Goal: Transaction & Acquisition: Purchase product/service

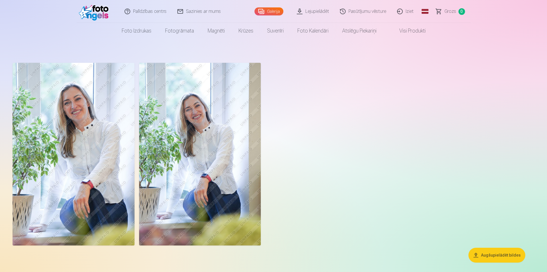
click at [222, 139] on img at bounding box center [200, 154] width 122 height 183
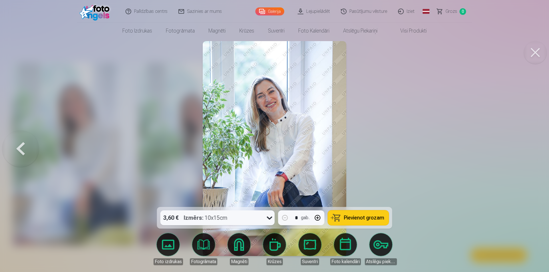
click at [283, 147] on img at bounding box center [274, 148] width 143 height 215
click at [21, 151] on button at bounding box center [20, 148] width 37 height 105
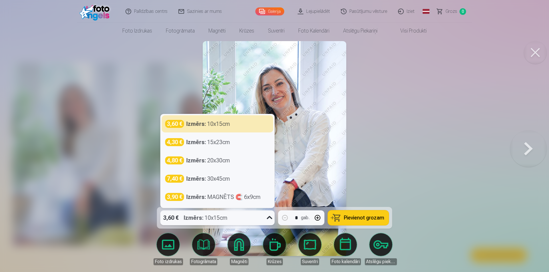
click at [262, 217] on div "3,60 € Izmērs : 10x15cm" at bounding box center [217, 218] width 114 height 15
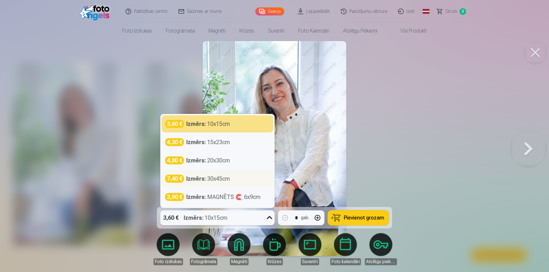
click at [203, 181] on strong "Izmērs :" at bounding box center [196, 179] width 20 height 8
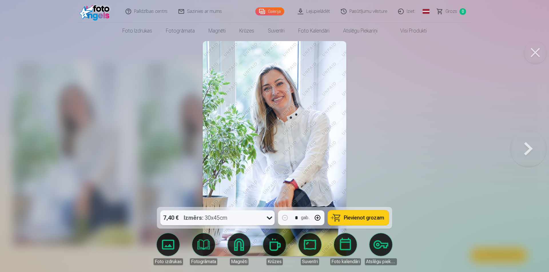
click at [535, 48] on button at bounding box center [535, 52] width 23 height 23
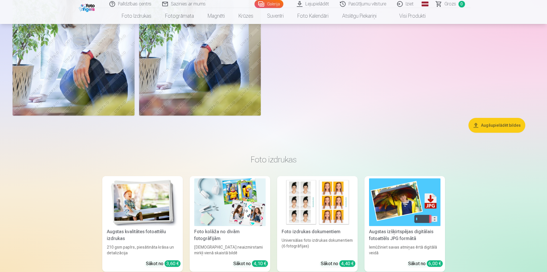
scroll to position [143, 0]
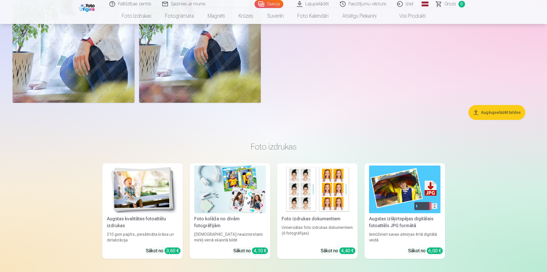
click at [500, 113] on button "Augšupielādēt bildes" at bounding box center [497, 112] width 57 height 15
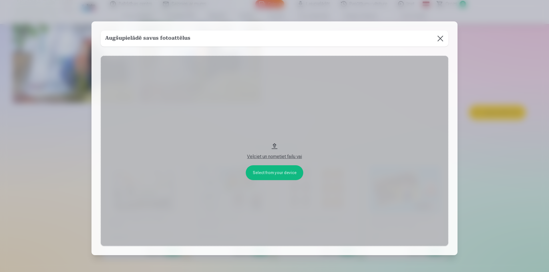
click at [271, 173] on button "Velciet un nometiet failu vai" at bounding box center [275, 151] width 348 height 191
click at [442, 36] on button at bounding box center [440, 39] width 16 height 16
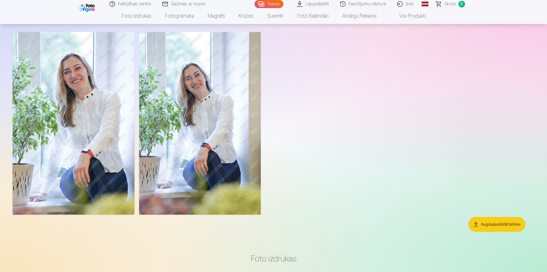
scroll to position [29, 0]
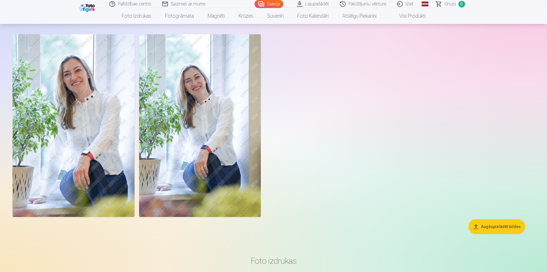
click at [222, 120] on img at bounding box center [200, 125] width 122 height 183
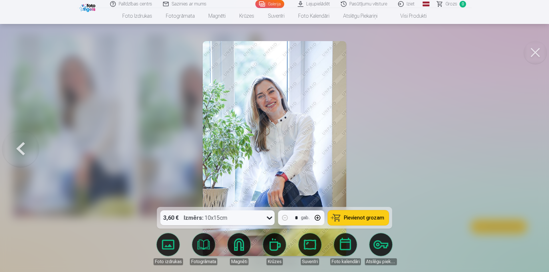
click at [257, 222] on div "3,60 € Izmērs : 10x15cm" at bounding box center [211, 218] width 103 height 15
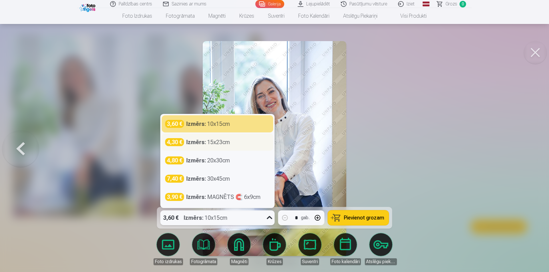
click at [218, 143] on div "Izmērs : 15x23cm" at bounding box center [208, 142] width 44 height 8
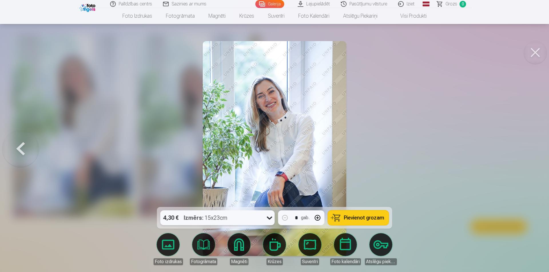
click at [533, 48] on button at bounding box center [535, 52] width 23 height 23
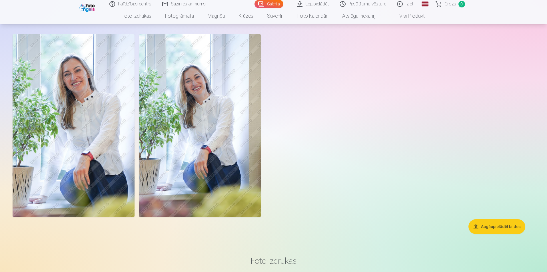
click at [355, 2] on link "Pasūtījumu vēsture" at bounding box center [363, 4] width 57 height 8
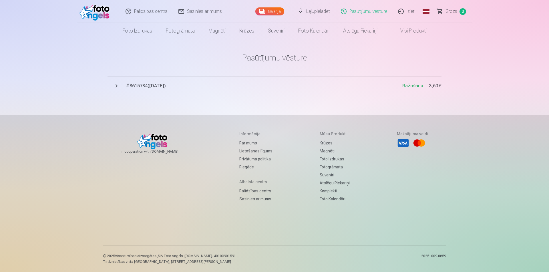
click at [137, 87] on span "# 8615784 ( [DATE] )" at bounding box center [264, 86] width 276 height 7
